Goal: Task Accomplishment & Management: Use online tool/utility

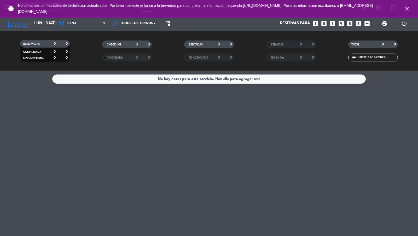
drag, startPoint x: 407, startPoint y: 9, endPoint x: 319, endPoint y: 17, distance: 88.7
click at [407, 9] on icon "close" at bounding box center [407, 8] width 6 height 6
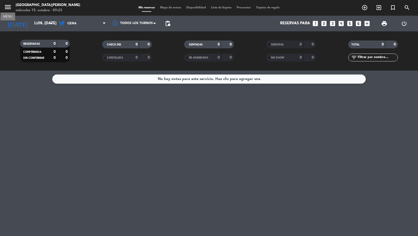
click at [8, 9] on icon "menu" at bounding box center [8, 7] width 8 height 8
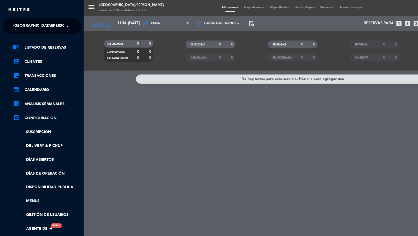
click at [32, 25] on span "[GEOGRAPHIC_DATA][PERSON_NAME]" at bounding box center [47, 26] width 69 height 11
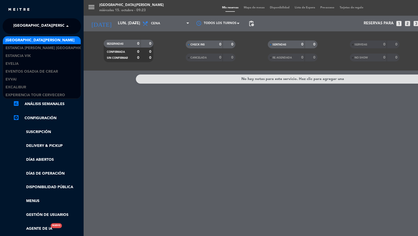
click at [32, 25] on span "[GEOGRAPHIC_DATA][PERSON_NAME]" at bounding box center [47, 26] width 69 height 11
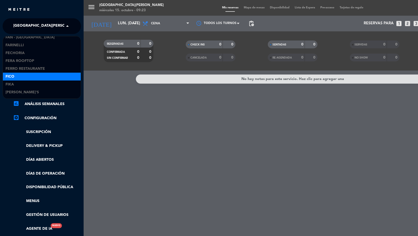
scroll to position [3148, 0]
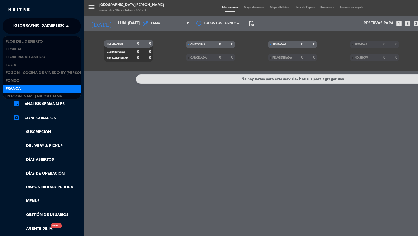
click at [92, 168] on div "menu Estancia San Alberto Lodge miércoles 15. octubre - 09:23 Mis reservas Mapa…" at bounding box center [293, 118] width 418 height 236
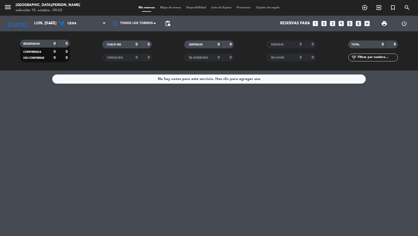
click at [5, 13] on span "menu" at bounding box center [10, 8] width 12 height 12
click at [7, 10] on icon "menu" at bounding box center [8, 7] width 8 height 8
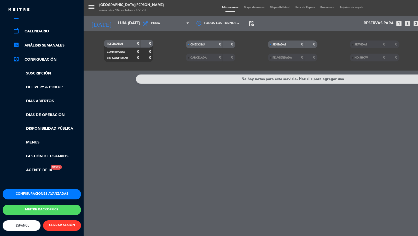
scroll to position [0, 0]
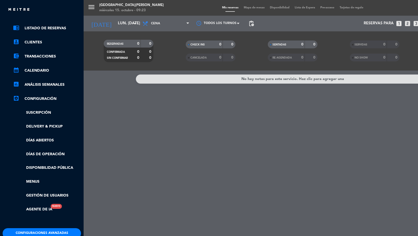
drag, startPoint x: 43, startPoint y: 202, endPoint x: 47, endPoint y: 155, distance: 46.7
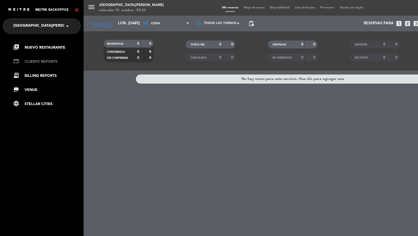
click at [39, 60] on link "web CLIENTS REPORTS" at bounding box center [47, 61] width 68 height 6
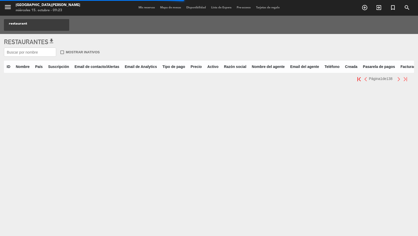
click at [38, 56] on input "text" at bounding box center [30, 52] width 52 height 9
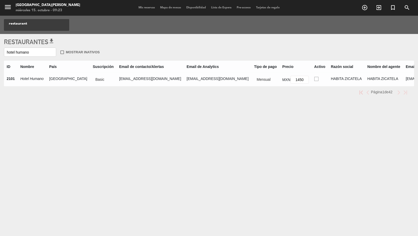
type input "hotel humano"
click at [314, 79] on ins at bounding box center [316, 79] width 4 height 4
click at [314, 79] on input "radio" at bounding box center [315, 78] width 3 height 3
radio input "true"
click at [27, 52] on input "hotel humano" at bounding box center [30, 52] width 52 height 9
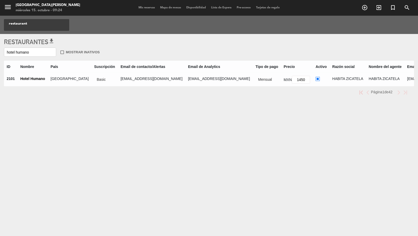
click at [27, 52] on input "hotel humano" at bounding box center [30, 52] width 52 height 9
click at [25, 54] on input "hotel humano" at bounding box center [30, 52] width 52 height 9
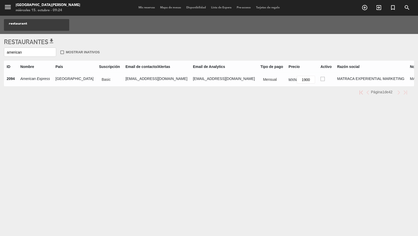
type input "american"
click at [317, 80] on td at bounding box center [325, 80] width 17 height 14
click at [320, 80] on ins at bounding box center [322, 79] width 4 height 4
click at [320, 80] on input "radio" at bounding box center [321, 78] width 3 height 3
radio input "true"
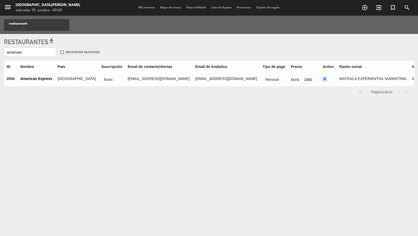
click at [24, 52] on input "american" at bounding box center [30, 52] width 52 height 9
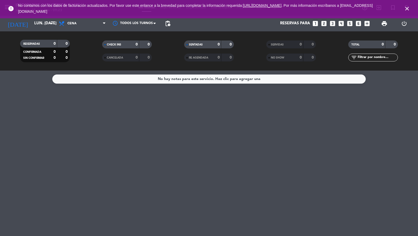
drag, startPoint x: 407, startPoint y: 7, endPoint x: 266, endPoint y: 6, distance: 140.7
click at [407, 7] on icon "close" at bounding box center [407, 8] width 6 height 6
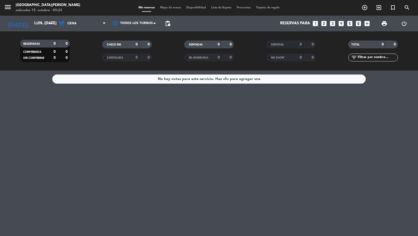
click at [1, 10] on div "menu [GEOGRAPHIC_DATA][PERSON_NAME] miércoles 15. octubre - 09:23" at bounding box center [52, 8] width 104 height 12
click at [6, 8] on icon "menu" at bounding box center [8, 7] width 8 height 8
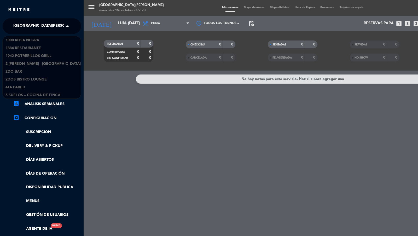
click at [41, 31] on span "[GEOGRAPHIC_DATA][PERSON_NAME]" at bounding box center [47, 26] width 69 height 11
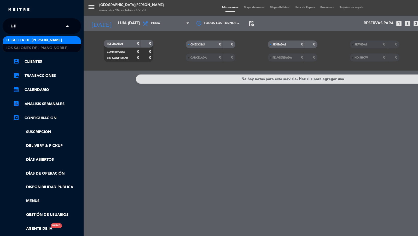
type input "billi"
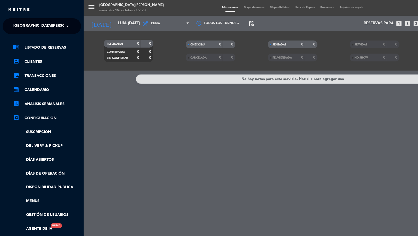
scroll to position [63, 0]
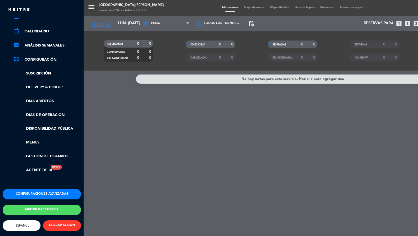
click at [52, 205] on button "Meitre backoffice" at bounding box center [42, 209] width 78 height 10
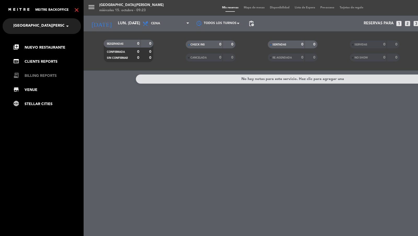
click at [43, 76] on link "receipt_long BILLING REPORTS" at bounding box center [47, 76] width 68 height 6
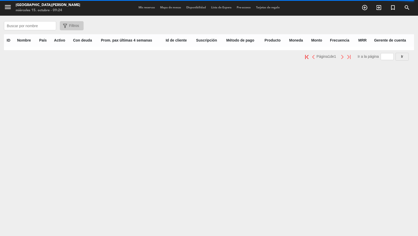
click at [19, 27] on input "text" at bounding box center [30, 25] width 52 height 9
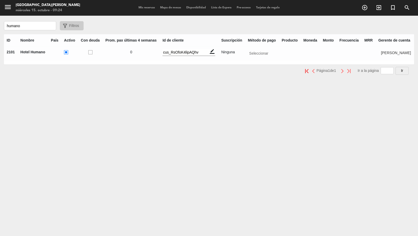
type input "humano"
click at [68, 52] on ins at bounding box center [66, 52] width 4 height 4
click at [67, 52] on input "radio" at bounding box center [65, 51] width 3 height 3
radio input "true"
click at [27, 27] on input "humano" at bounding box center [30, 25] width 52 height 9
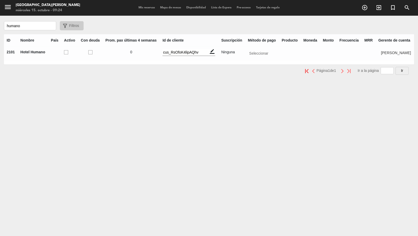
click at [27, 27] on input "humano" at bounding box center [30, 25] width 52 height 9
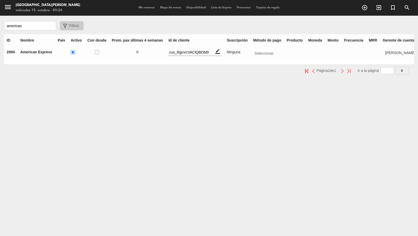
type input "american"
click at [72, 52] on ins at bounding box center [73, 52] width 4 height 4
click at [72, 52] on input "radio" at bounding box center [72, 51] width 3 height 3
radio input "true"
click at [36, 27] on input "american" at bounding box center [30, 25] width 52 height 9
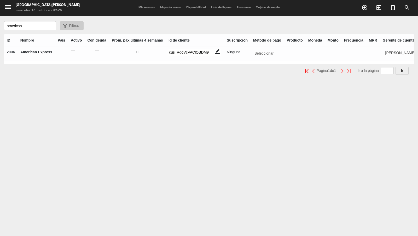
click at [36, 27] on input "american" at bounding box center [30, 25] width 52 height 9
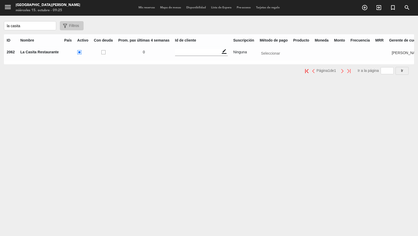
scroll to position [0, 5]
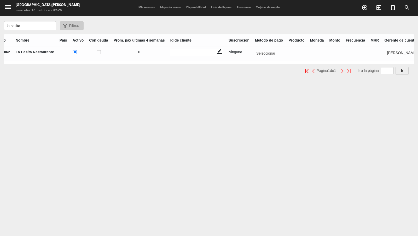
type input "la casita"
click at [74, 52] on ins at bounding box center [75, 52] width 4 height 4
click at [74, 52] on input "radio" at bounding box center [74, 51] width 3 height 3
radio input "true"
click at [36, 28] on input "la casita" at bounding box center [30, 25] width 52 height 9
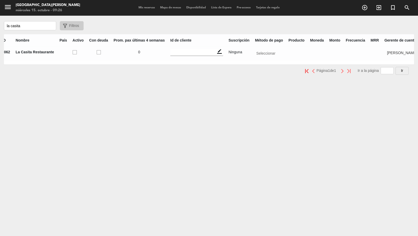
click at [36, 28] on input "la casita" at bounding box center [30, 25] width 52 height 9
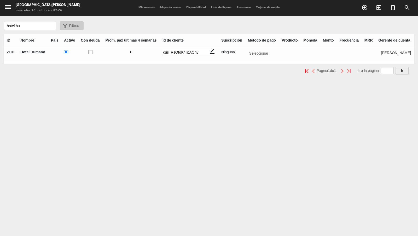
type input "hotel hu"
click at [383, 52] on input "text" at bounding box center [395, 52] width 34 height 7
click at [382, 57] on div "[PERSON_NAME]" at bounding box center [394, 60] width 33 height 9
click at [67, 51] on ins at bounding box center [66, 52] width 4 height 4
click at [67, 51] on input "radio" at bounding box center [65, 51] width 3 height 3
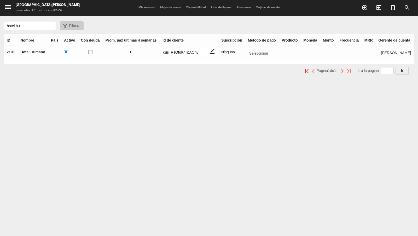
radio input "true"
click at [24, 22] on input "hotel hu" at bounding box center [30, 25] width 52 height 9
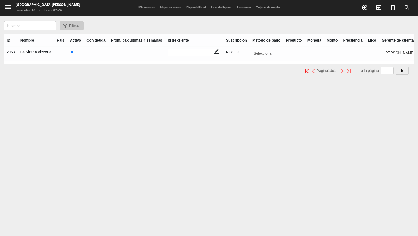
type input "la sirena"
click at [71, 53] on ins at bounding box center [72, 52] width 4 height 4
click at [71, 53] on input "radio" at bounding box center [71, 51] width 3 height 3
radio input "true"
click at [25, 27] on input "la sirena" at bounding box center [30, 25] width 52 height 9
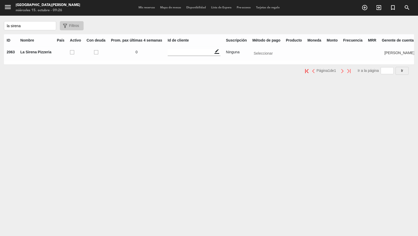
click at [25, 27] on input "la sirena" at bounding box center [30, 25] width 52 height 9
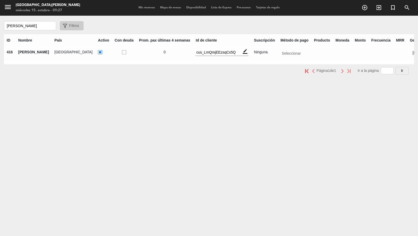
type input "[PERSON_NAME]"
click at [95, 51] on td at bounding box center [103, 53] width 17 height 14
click at [98, 52] on ins at bounding box center [100, 52] width 4 height 4
click at [98, 52] on input "radio" at bounding box center [99, 51] width 3 height 3
radio input "true"
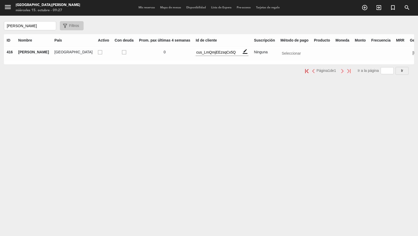
click at [25, 23] on input "[PERSON_NAME]" at bounding box center [30, 25] width 52 height 9
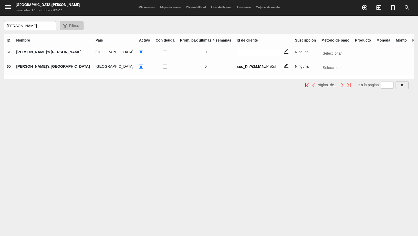
scroll to position [0, 0]
type input "[PERSON_NAME]"
click at [139, 52] on ins at bounding box center [141, 52] width 4 height 4
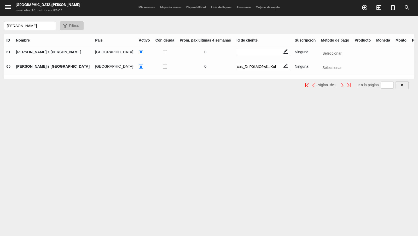
click at [139, 52] on input "radio" at bounding box center [140, 51] width 3 height 3
radio input "true"
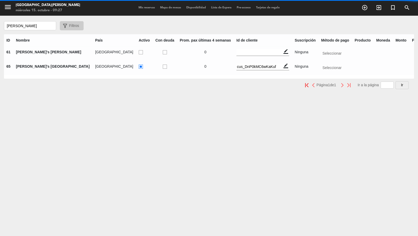
click at [139, 66] on ins at bounding box center [141, 66] width 4 height 4
click at [139, 66] on input "radio" at bounding box center [140, 65] width 3 height 3
radio input "true"
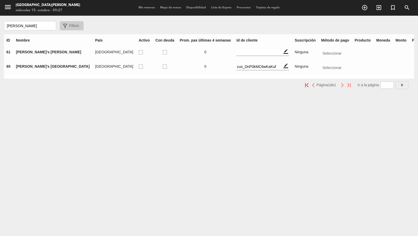
click at [27, 28] on input "[PERSON_NAME]" at bounding box center [30, 25] width 52 height 9
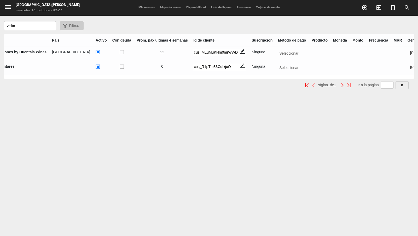
scroll to position [0, 0]
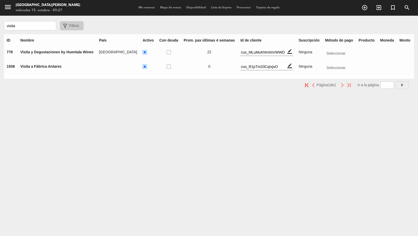
click at [32, 26] on input "visita" at bounding box center [30, 25] width 52 height 9
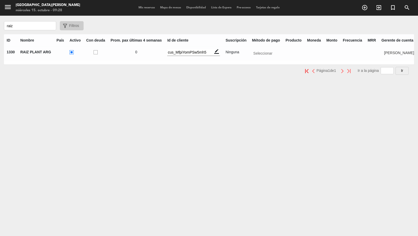
type input "raiz"
click at [71, 52] on ins at bounding box center [71, 52] width 4 height 4
click at [71, 52] on input "radio" at bounding box center [70, 51] width 3 height 3
radio input "true"
click at [29, 28] on input "raiz" at bounding box center [30, 25] width 52 height 9
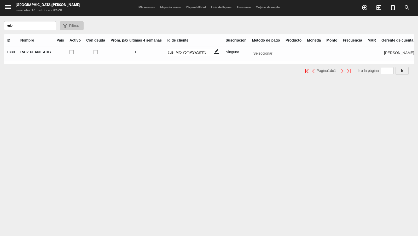
click at [29, 28] on input "raiz" at bounding box center [30, 25] width 52 height 9
type input "[PERSON_NAME]"
click at [68, 51] on ins at bounding box center [69, 52] width 4 height 4
click at [68, 51] on input "radio" at bounding box center [68, 51] width 3 height 3
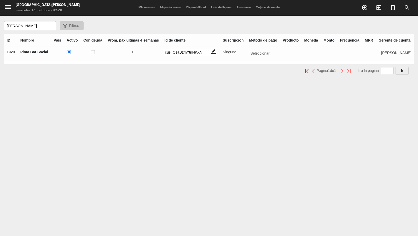
radio input "true"
click at [16, 28] on input "[PERSON_NAME]" at bounding box center [30, 25] width 52 height 9
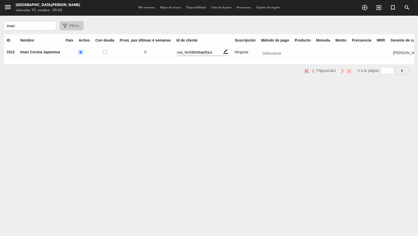
scroll to position [0, 6]
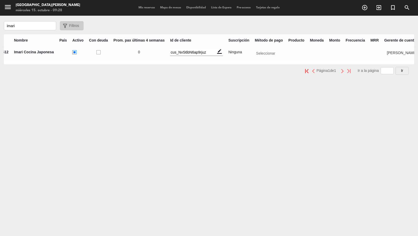
type input "imari"
click at [74, 52] on ins at bounding box center [74, 52] width 4 height 4
click at [74, 52] on input "radio" at bounding box center [73, 51] width 3 height 3
radio input "true"
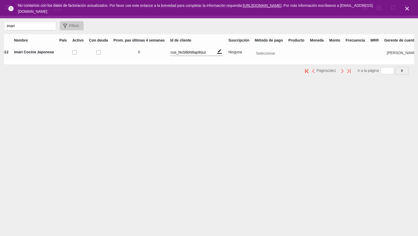
click at [26, 25] on input "imari" at bounding box center [30, 25] width 52 height 9
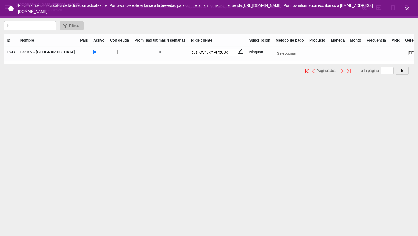
type input "let it"
click at [93, 53] on ins at bounding box center [95, 52] width 4 height 4
click at [93, 53] on input "radio" at bounding box center [94, 51] width 3 height 3
radio input "true"
click at [405, 8] on icon "close" at bounding box center [407, 8] width 6 height 6
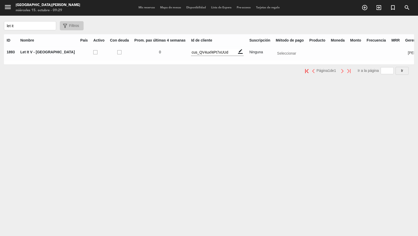
click at [35, 28] on input "let it" at bounding box center [30, 25] width 52 height 9
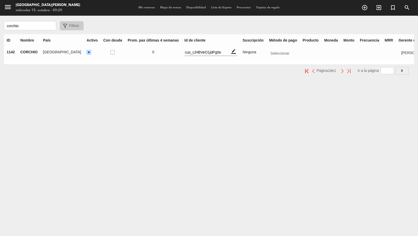
type input "corchio"
click at [398, 53] on input "text" at bounding box center [415, 52] width 34 height 7
click at [347, 54] on div "ID Nombre País Activo Con deuda Prom. pax últimas 4 semanas Id de cliente Suscr…" at bounding box center [209, 49] width 410 height 30
click at [87, 53] on ins at bounding box center [89, 52] width 4 height 4
click at [87, 53] on input "radio" at bounding box center [88, 51] width 3 height 3
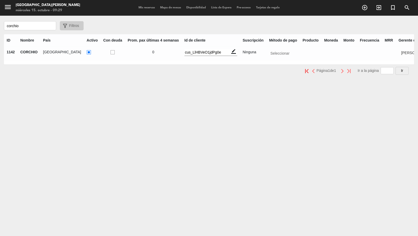
radio input "true"
click at [29, 26] on input "corchio" at bounding box center [30, 25] width 52 height 9
click at [29, 26] on input "b" at bounding box center [30, 25] width 52 height 9
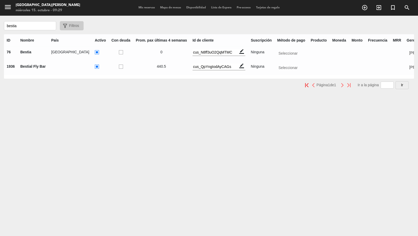
type input "bestia"
click at [407, 51] on input "text" at bounding box center [424, 52] width 34 height 7
click at [408, 61] on span "[PERSON_NAME]" at bounding box center [423, 60] width 30 height 4
click at [95, 53] on ins at bounding box center [97, 52] width 4 height 4
click at [95, 53] on input "radio" at bounding box center [96, 51] width 3 height 3
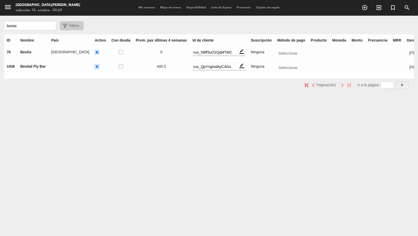
radio input "true"
click at [31, 26] on input "bestia" at bounding box center [30, 25] width 52 height 9
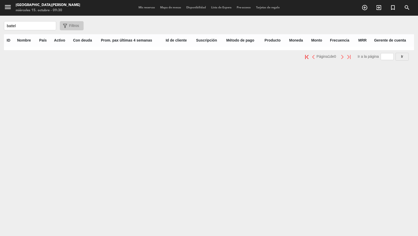
type input "battel"
click at [30, 26] on input "battel" at bounding box center [30, 25] width 52 height 9
